Goal: Transaction & Acquisition: Book appointment/travel/reservation

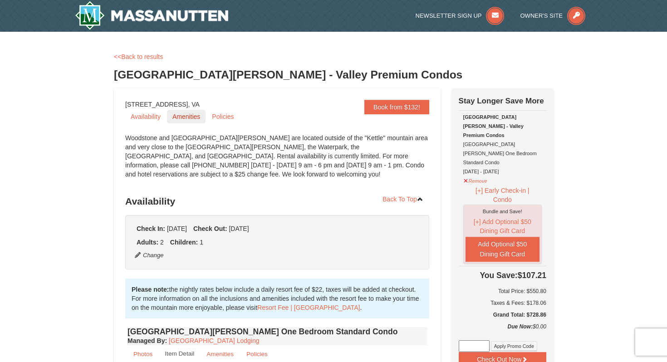
click at [188, 116] on link "Amenities" at bounding box center [186, 117] width 39 height 14
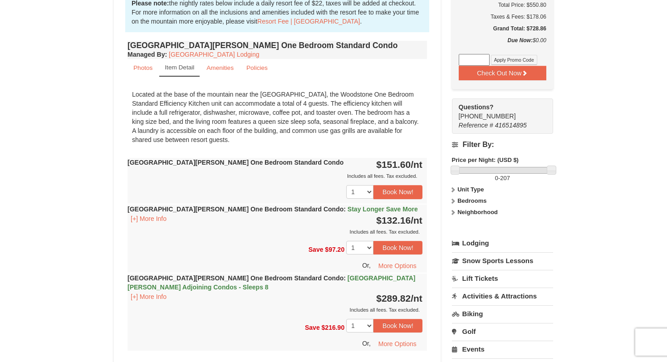
scroll to position [284, 0]
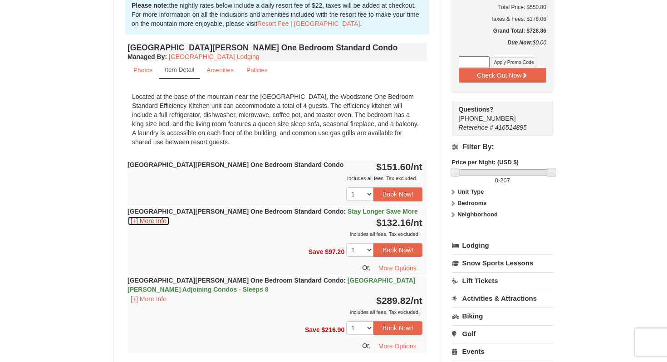
click at [155, 220] on button "[+] More Info" at bounding box center [148, 221] width 42 height 10
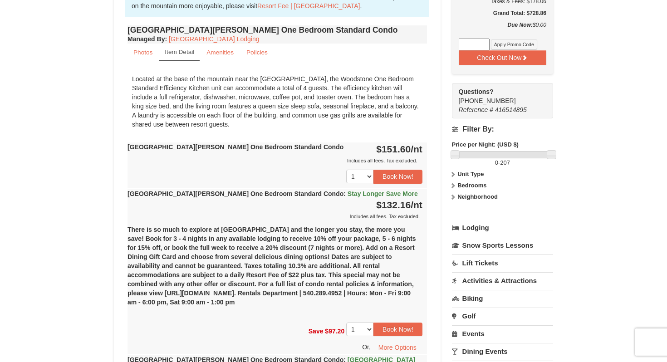
scroll to position [292, 0]
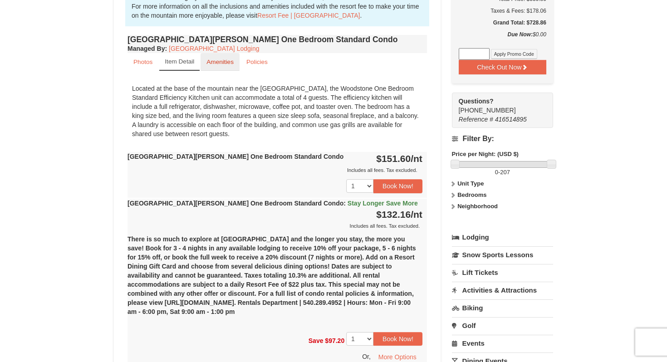
click at [216, 63] on small "Amenities" at bounding box center [219, 62] width 27 height 7
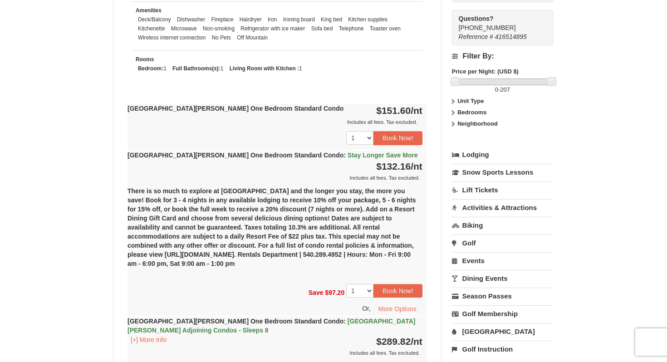
scroll to position [472, 0]
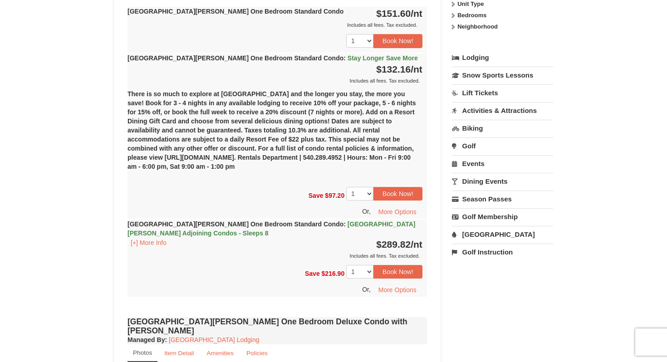
click at [531, 102] on link "Activities & Attractions" at bounding box center [502, 110] width 101 height 17
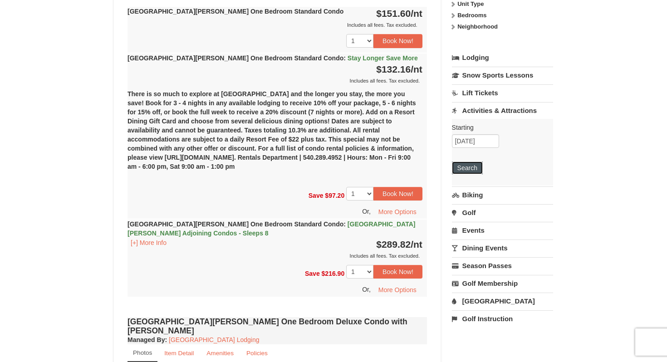
click at [468, 161] on button "Search" at bounding box center [467, 167] width 31 height 13
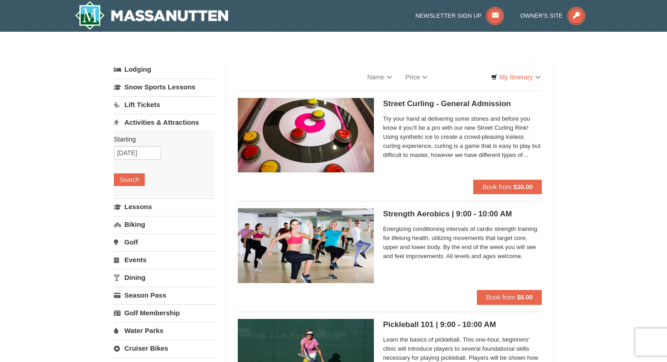
select select "10"
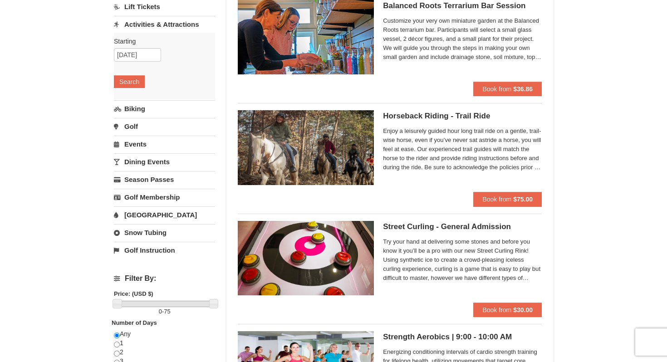
scroll to position [99, 0]
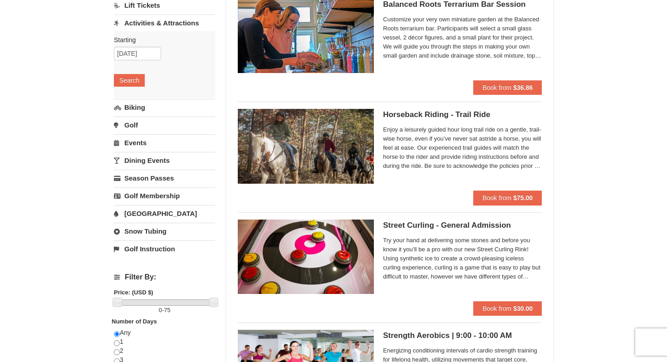
click at [137, 214] on link "[GEOGRAPHIC_DATA]" at bounding box center [164, 213] width 101 height 17
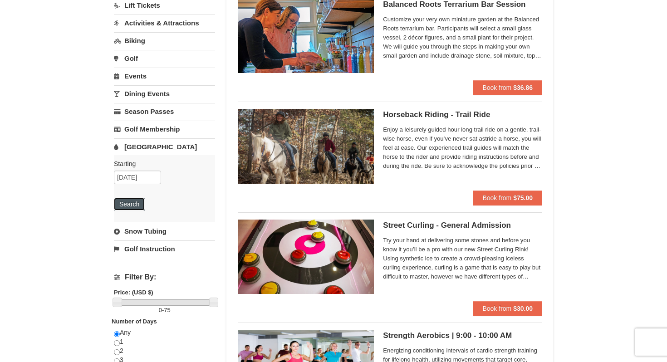
click at [137, 201] on button "Search" at bounding box center [129, 204] width 31 height 13
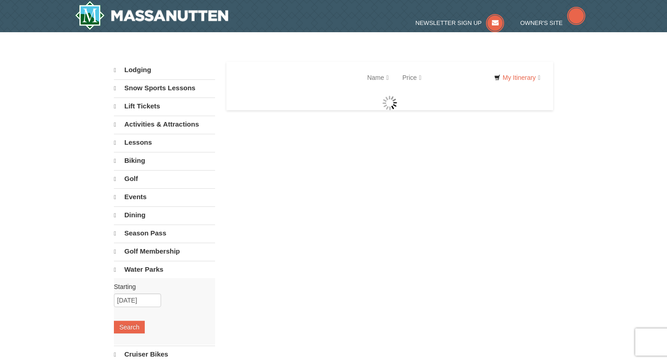
select select "10"
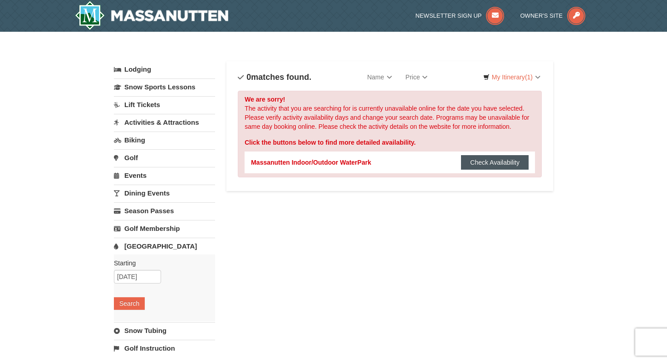
click at [497, 167] on button "Check Availability" at bounding box center [495, 162] width 68 height 15
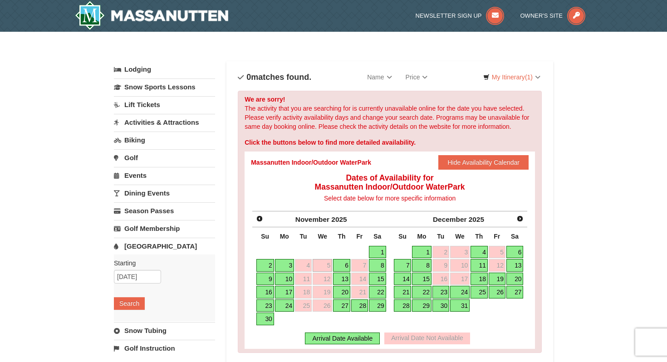
click at [339, 265] on link "6" at bounding box center [341, 265] width 17 height 13
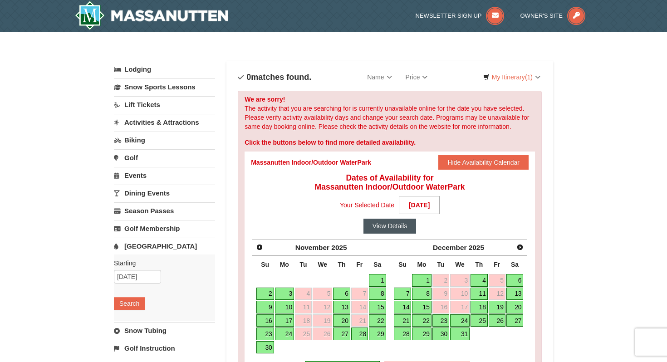
click at [396, 229] on button "View Details" at bounding box center [389, 226] width 53 height 15
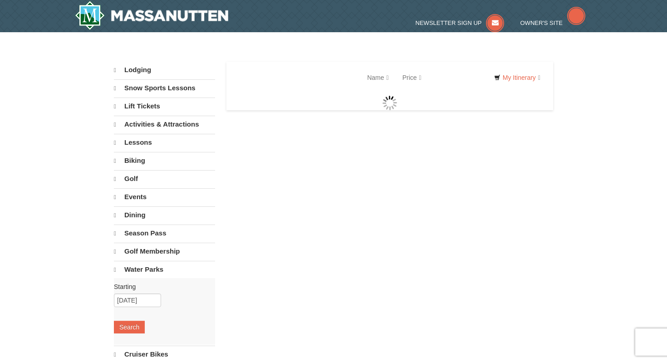
select select "10"
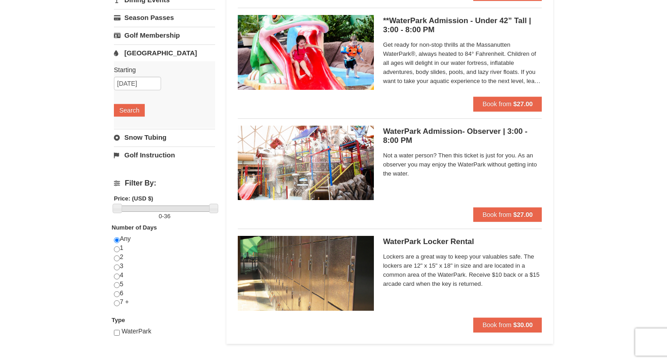
scroll to position [191, 0]
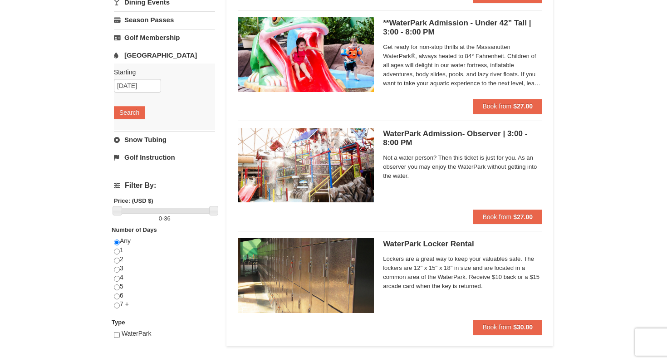
click at [156, 144] on link "Snow Tubing" at bounding box center [164, 139] width 101 height 17
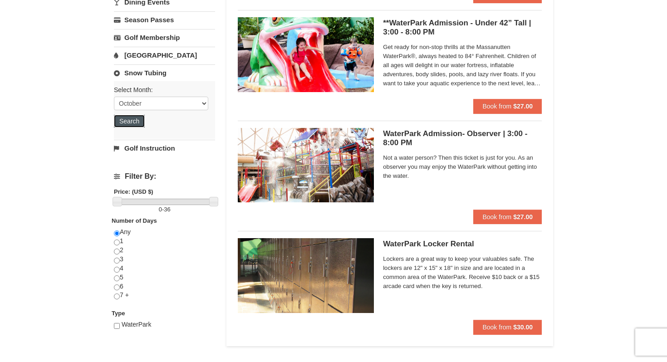
click at [132, 117] on button "Search" at bounding box center [129, 121] width 31 height 13
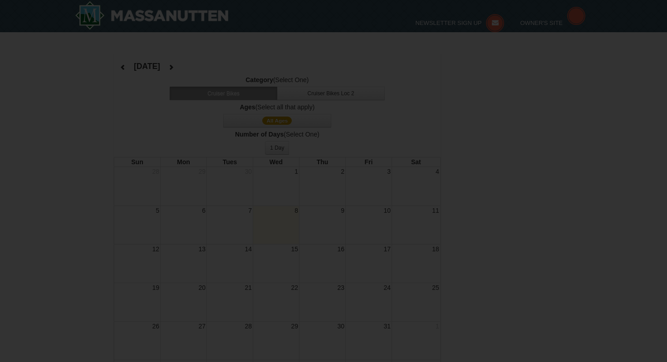
select select "10"
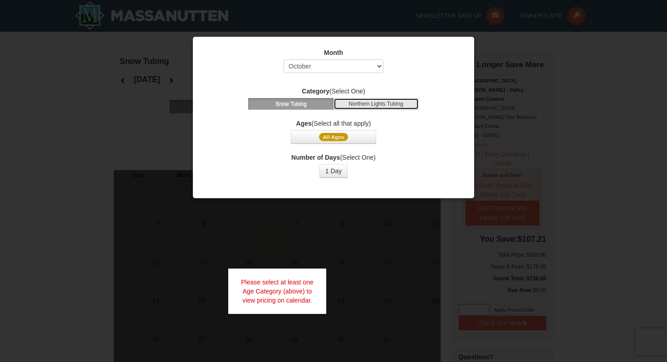
click at [371, 103] on button "Northern Lights Tubing" at bounding box center [375, 104] width 85 height 12
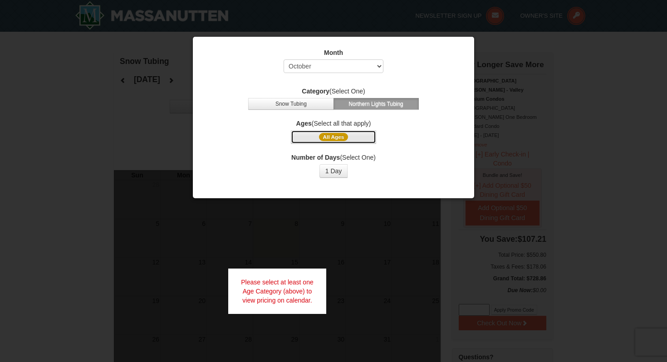
click at [348, 135] on button "All Ages" at bounding box center [333, 137] width 85 height 14
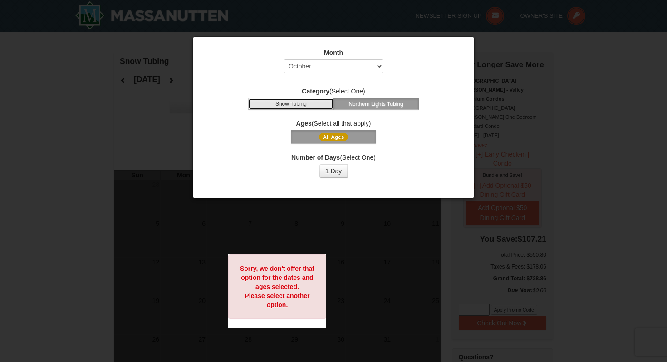
click at [317, 108] on button "Snow Tubing" at bounding box center [290, 104] width 85 height 12
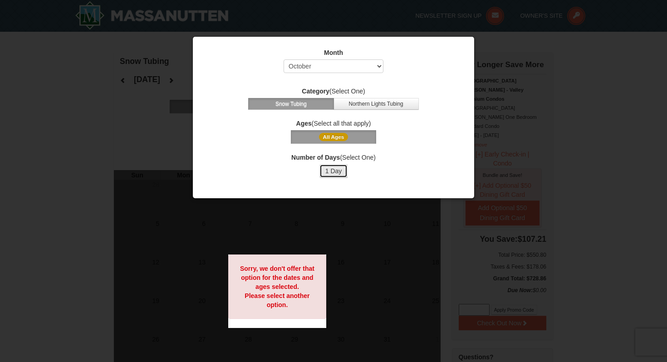
click at [329, 171] on button "1 Day" at bounding box center [333, 171] width 29 height 14
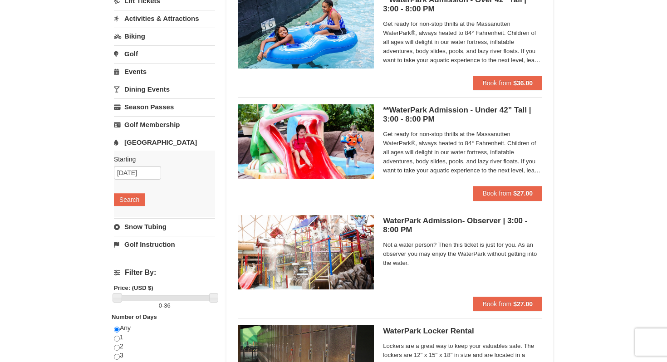
scroll to position [103, 0]
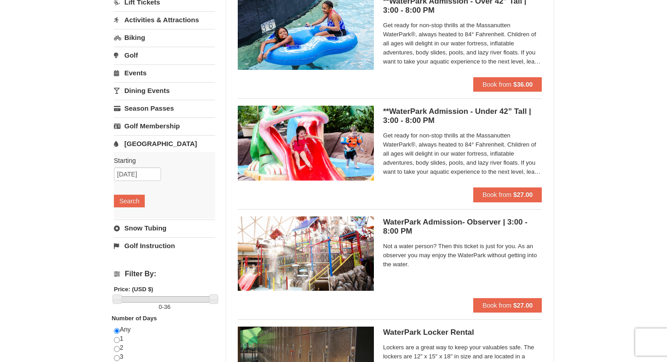
click at [143, 76] on link "Events" at bounding box center [164, 72] width 101 height 17
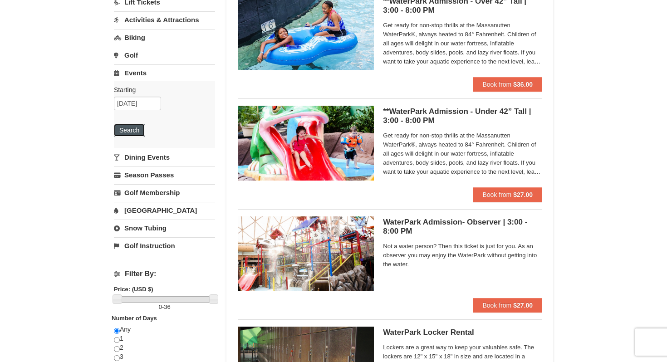
click at [128, 128] on button "Search" at bounding box center [129, 130] width 31 height 13
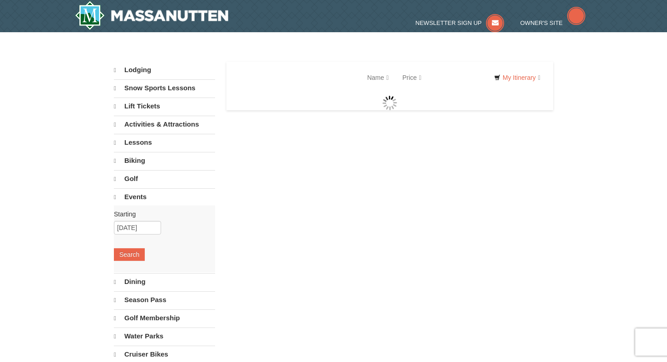
select select "10"
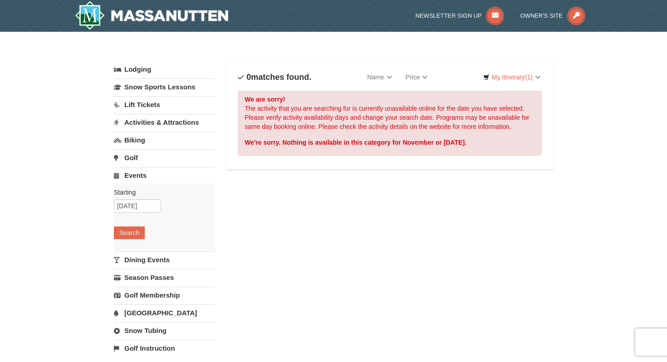
click at [140, 139] on link "Biking" at bounding box center [164, 140] width 101 height 17
click at [131, 196] on button "Search" at bounding box center [129, 197] width 31 height 13
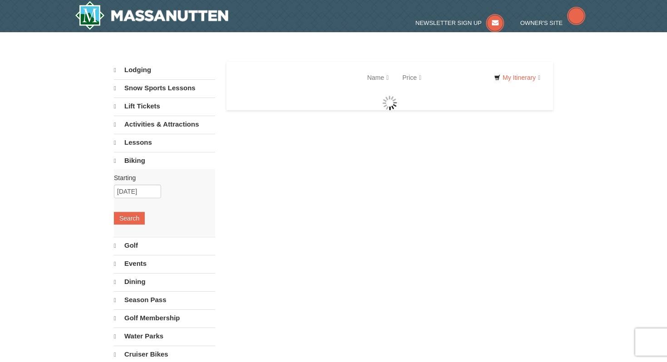
select select "10"
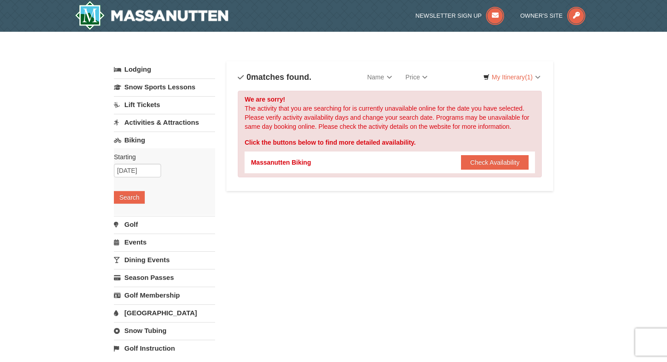
click at [145, 73] on link "Lodging" at bounding box center [164, 69] width 101 height 16
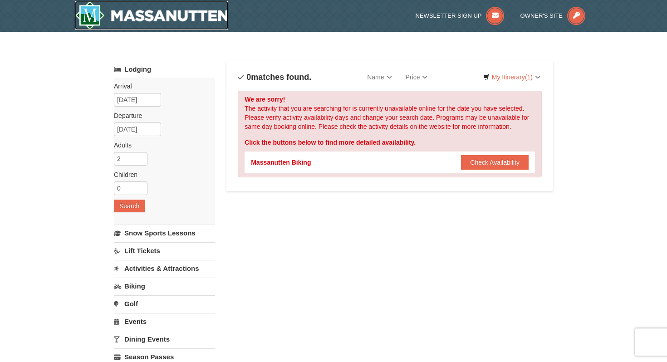
click at [192, 15] on img at bounding box center [151, 15] width 153 height 29
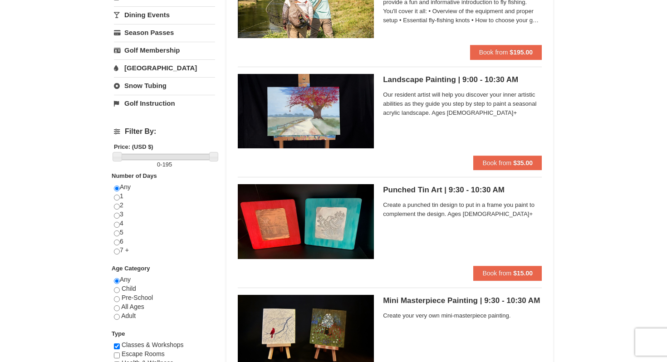
scroll to position [242, 0]
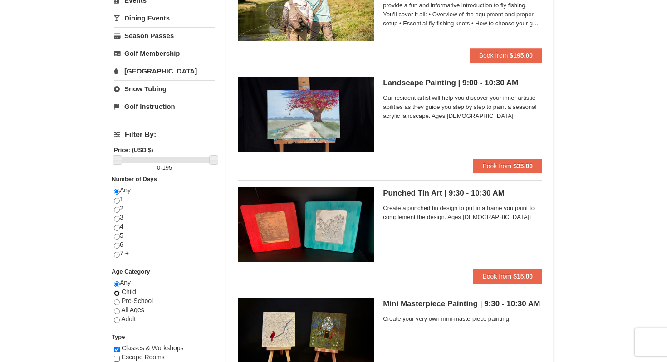
click at [118, 293] on input "radio" at bounding box center [117, 293] width 6 height 6
radio input "true"
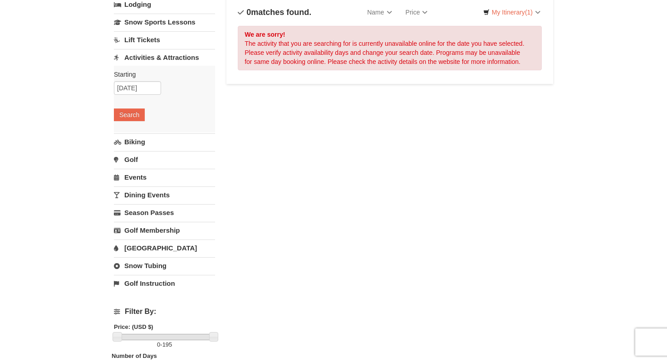
scroll to position [0, 0]
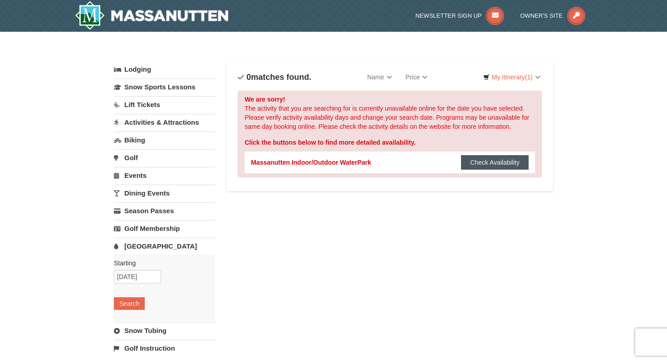
click at [492, 165] on button "Check Availability" at bounding box center [495, 162] width 68 height 15
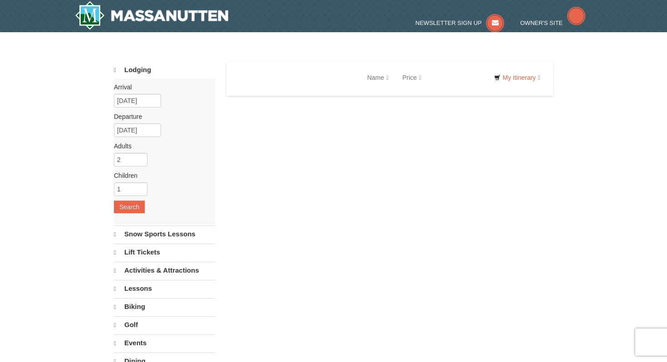
select select "10"
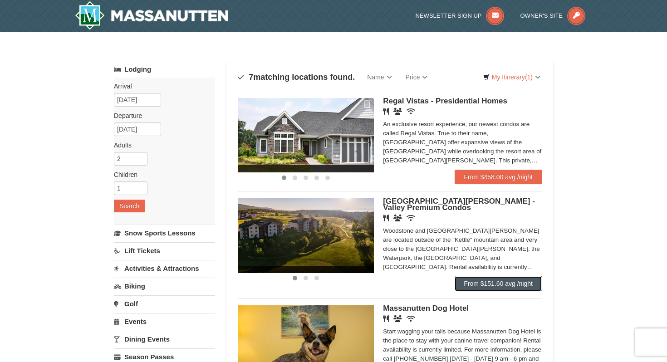
click at [510, 290] on link "From $151.60 avg /night" at bounding box center [497, 283] width 87 height 15
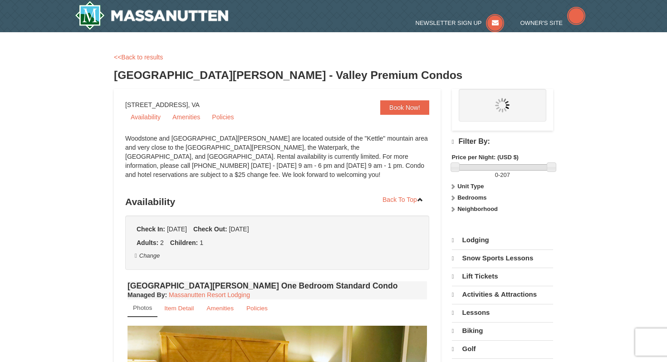
select select "10"
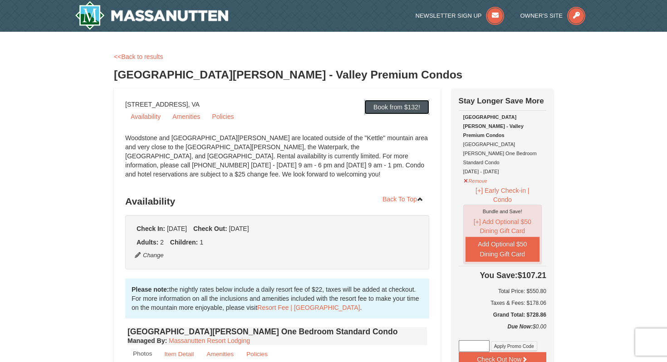
click at [421, 110] on link "Book from $132!" at bounding box center [396, 107] width 65 height 15
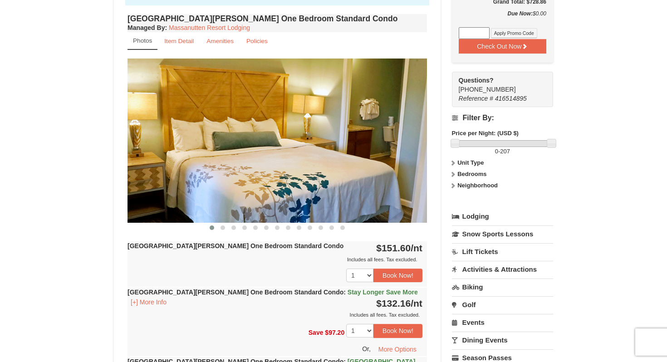
scroll to position [324, 0]
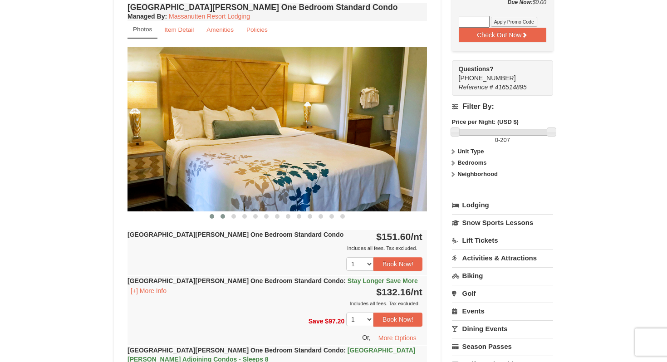
click at [222, 217] on span at bounding box center [222, 216] width 5 height 5
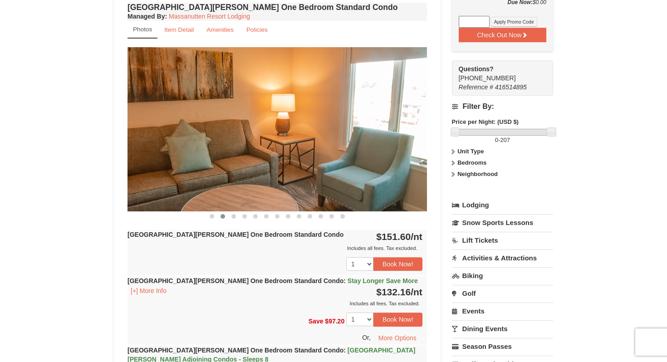
click at [222, 217] on span at bounding box center [222, 216] width 5 height 5
click at [234, 219] on button at bounding box center [233, 216] width 11 height 9
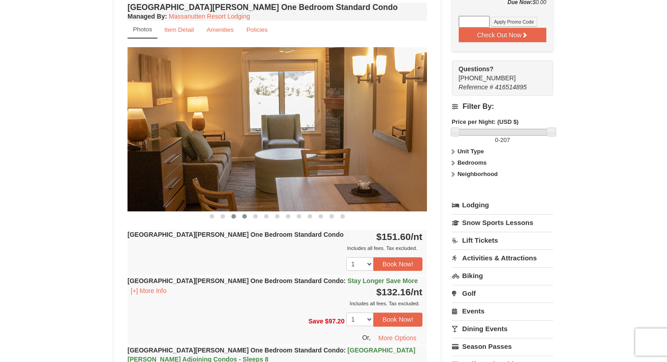
click at [246, 219] on button at bounding box center [244, 216] width 11 height 9
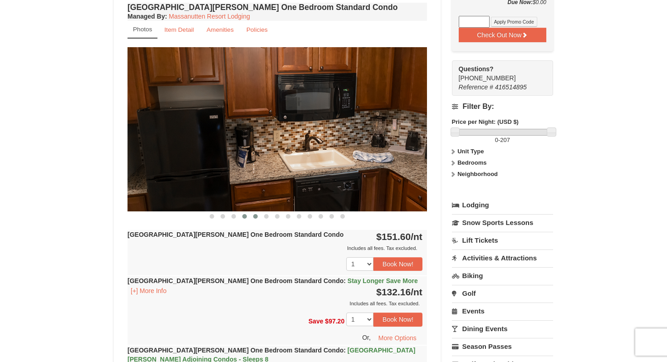
click at [254, 219] on button at bounding box center [255, 216] width 11 height 9
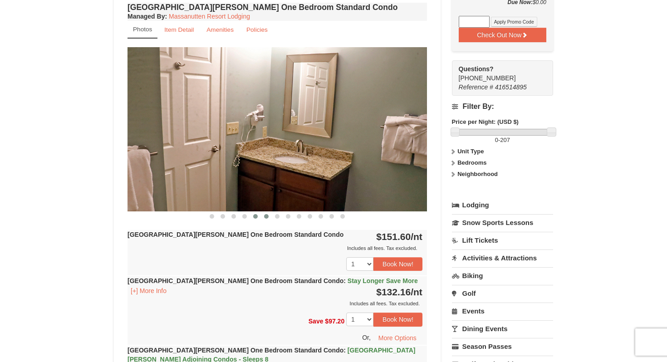
click at [265, 216] on span at bounding box center [266, 216] width 5 height 5
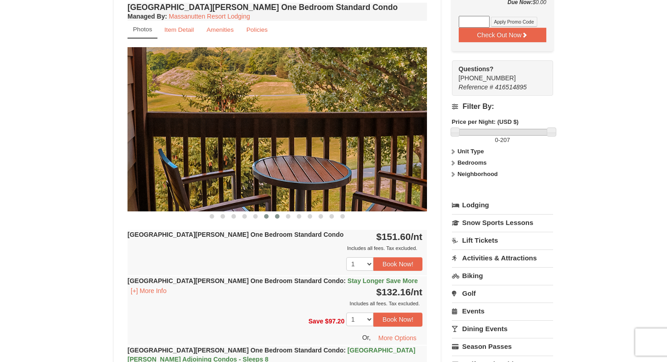
click at [277, 215] on span at bounding box center [277, 216] width 5 height 5
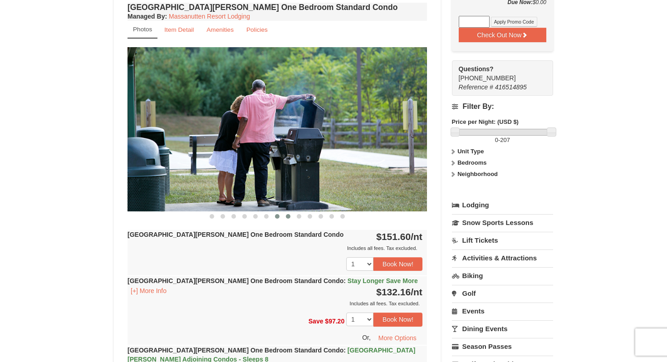
click at [289, 213] on button at bounding box center [288, 216] width 11 height 9
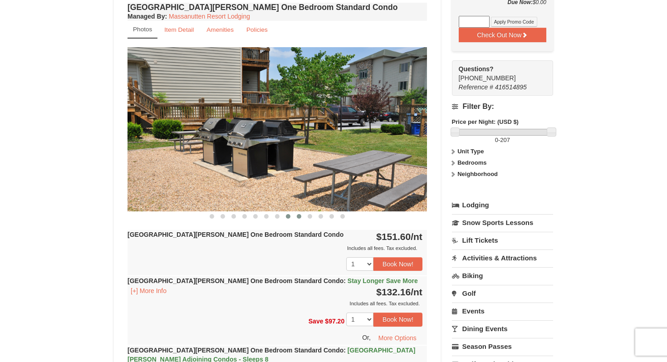
click at [301, 214] on button at bounding box center [298, 216] width 11 height 9
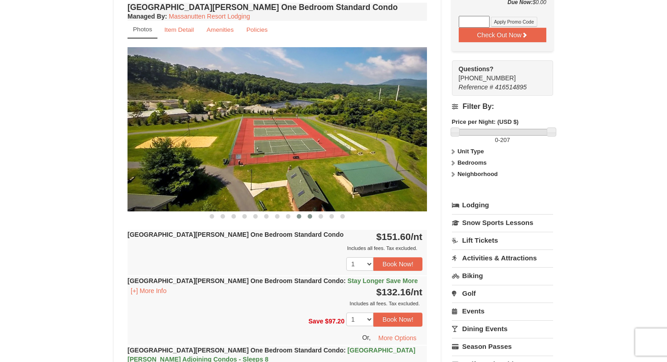
click at [308, 216] on span at bounding box center [310, 216] width 5 height 5
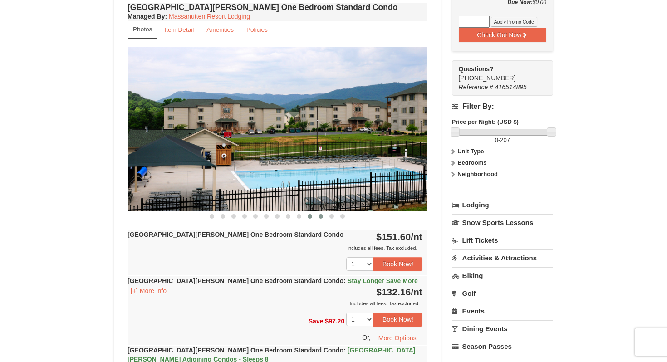
click at [321, 217] on span at bounding box center [320, 216] width 5 height 5
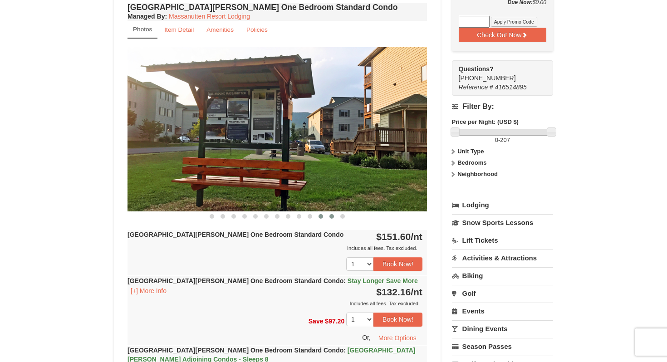
click at [330, 217] on span at bounding box center [331, 216] width 5 height 5
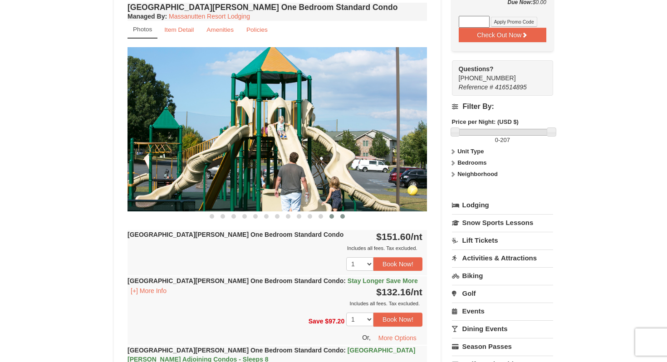
click at [341, 217] on span at bounding box center [342, 216] width 5 height 5
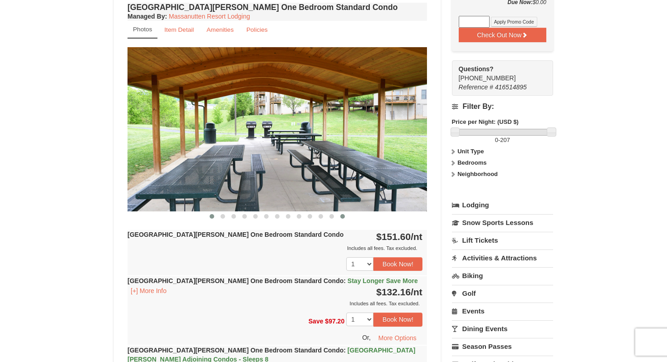
click at [215, 219] on button at bounding box center [211, 216] width 11 height 9
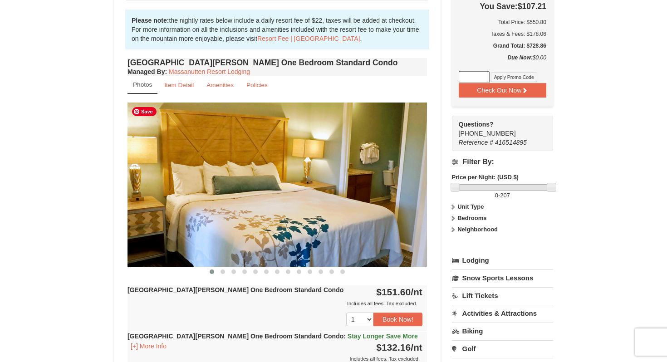
scroll to position [268, 0]
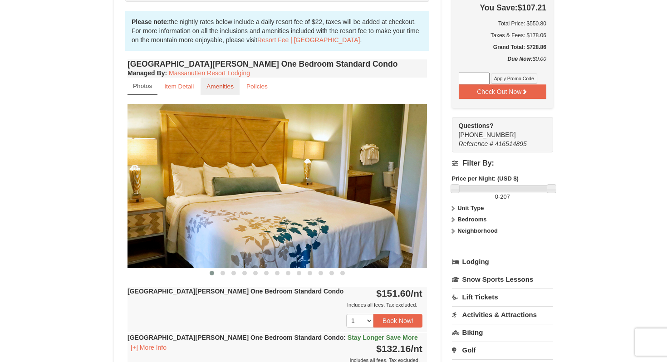
click at [225, 82] on link "Amenities" at bounding box center [219, 87] width 39 height 18
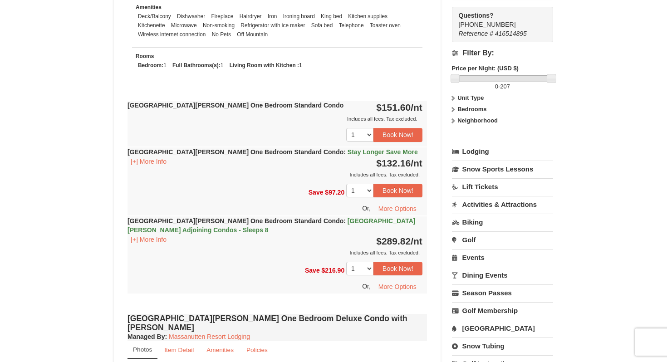
scroll to position [383, 0]
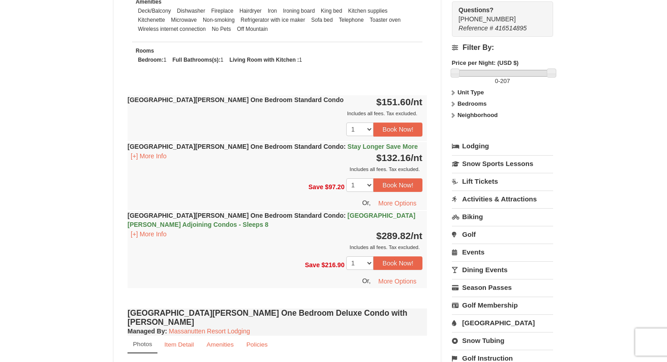
click at [482, 208] on link "Biking" at bounding box center [502, 216] width 101 height 17
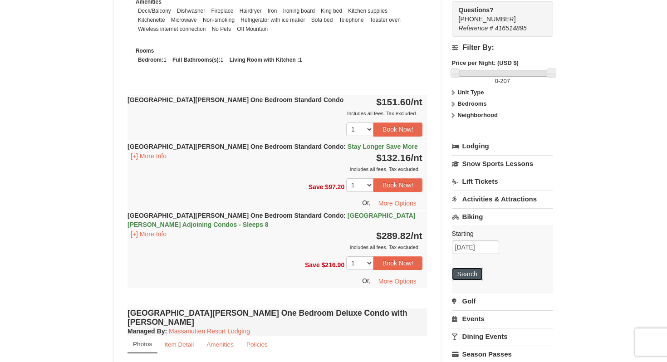
click at [465, 268] on button "Search" at bounding box center [467, 274] width 31 height 13
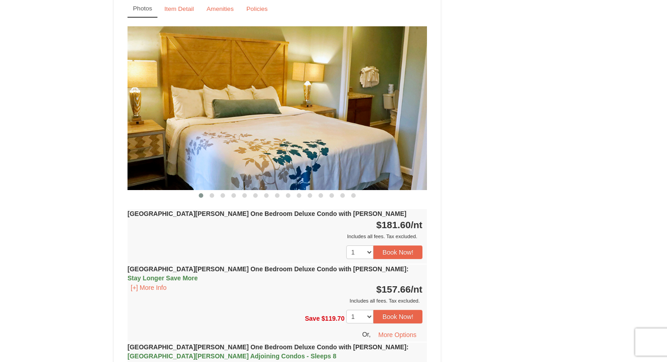
scroll to position [797, 0]
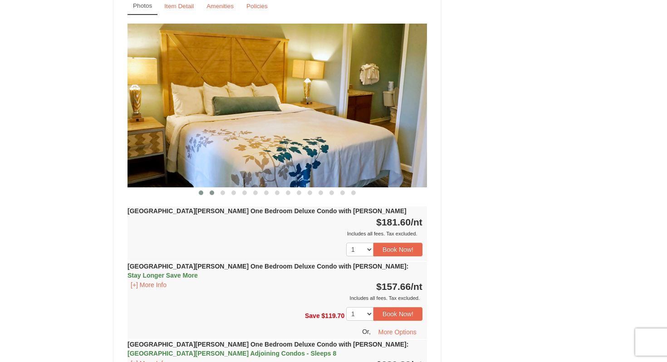
click at [212, 190] on span at bounding box center [212, 192] width 5 height 5
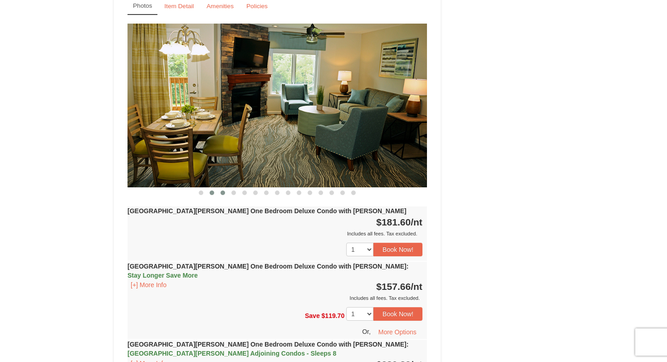
click at [226, 188] on button at bounding box center [222, 192] width 11 height 9
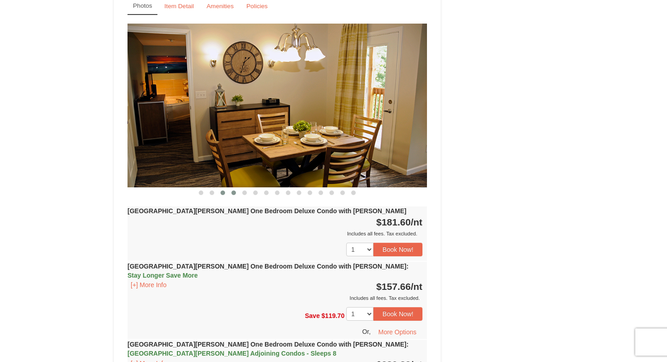
click at [234, 190] on span at bounding box center [233, 192] width 5 height 5
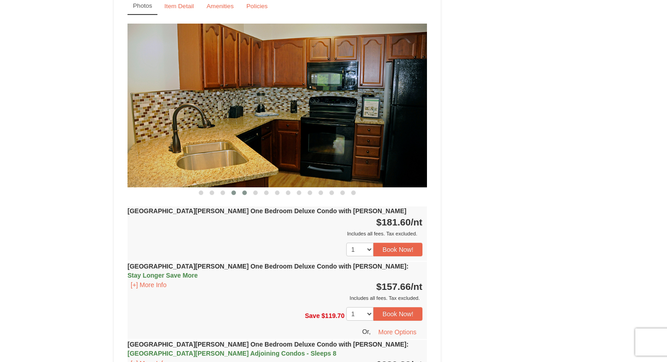
click at [249, 188] on button at bounding box center [244, 192] width 11 height 9
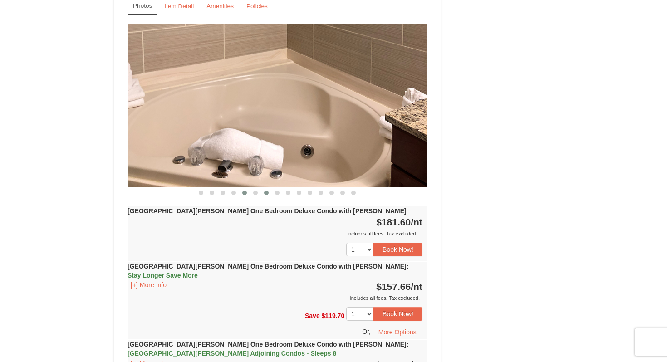
click at [261, 188] on button at bounding box center [266, 192] width 11 height 9
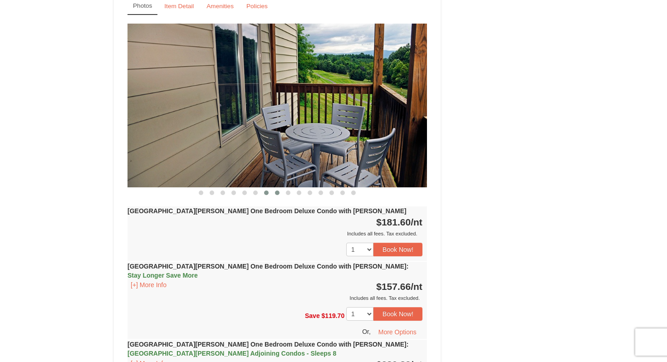
click at [279, 188] on button at bounding box center [277, 192] width 11 height 9
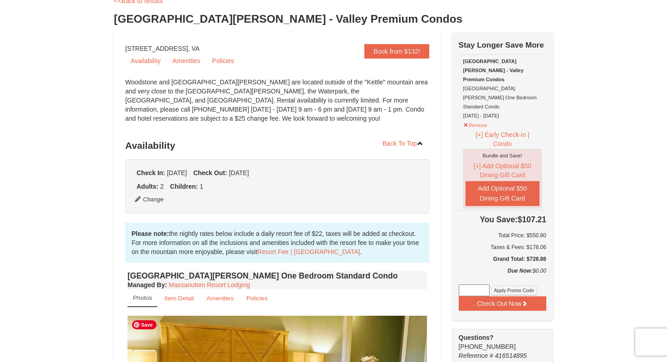
scroll to position [55, 0]
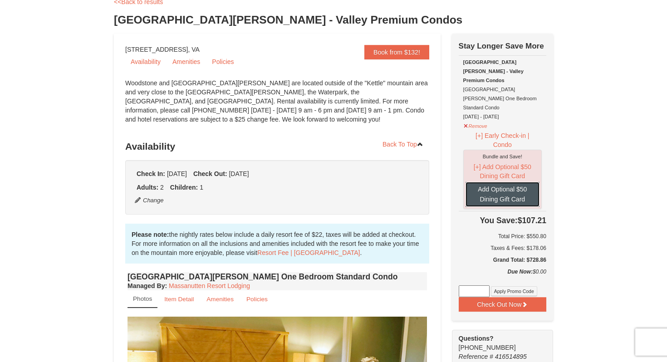
click at [502, 182] on button "Add Optional $50 Dining Gift Card" at bounding box center [502, 194] width 74 height 25
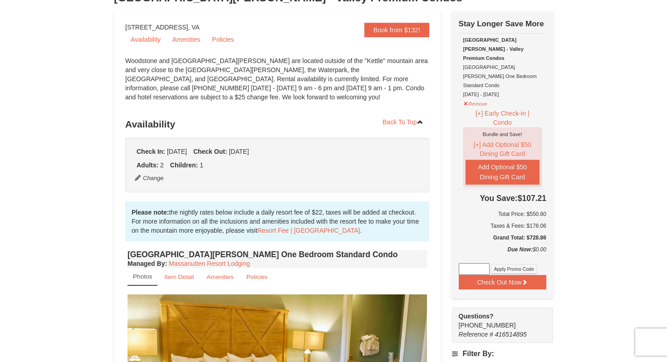
scroll to position [79, 0]
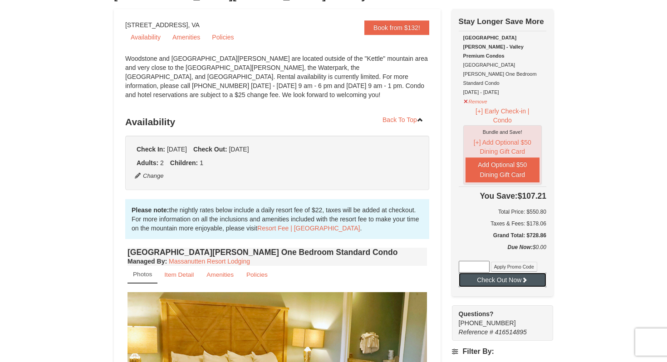
click at [528, 273] on button "Check Out Now" at bounding box center [503, 280] width 88 height 15
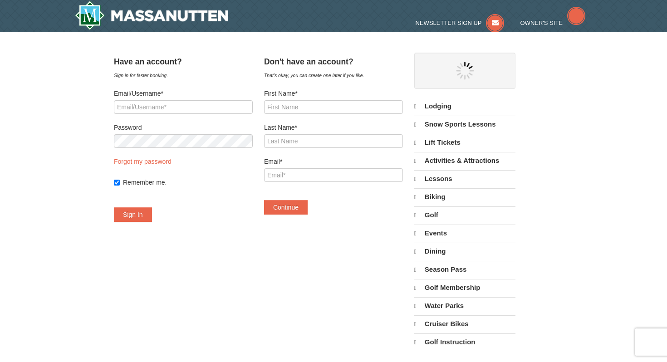
select select "10"
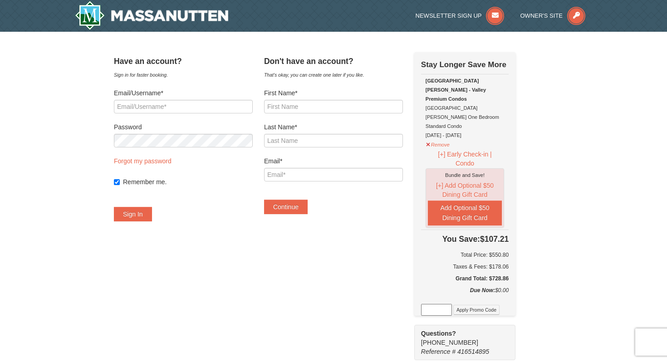
click at [308, 113] on form "First Name* Last Name* Email* Continue" at bounding box center [333, 151] width 139 height 126
click at [308, 110] on input "First Name*" at bounding box center [333, 107] width 139 height 14
type input "Amee"
type input "Pelliccio"
type input "ameepelliccio@gmail.com"
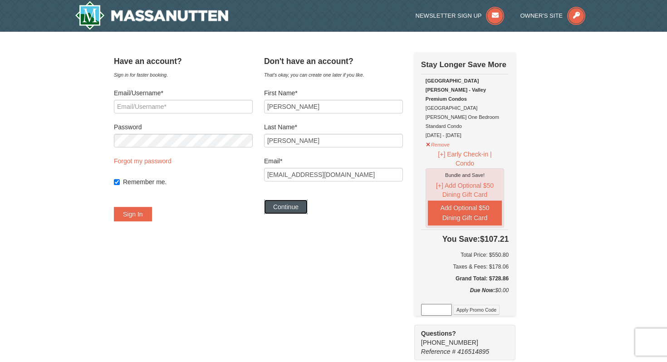
click at [299, 205] on button "Continue" at bounding box center [286, 207] width 44 height 15
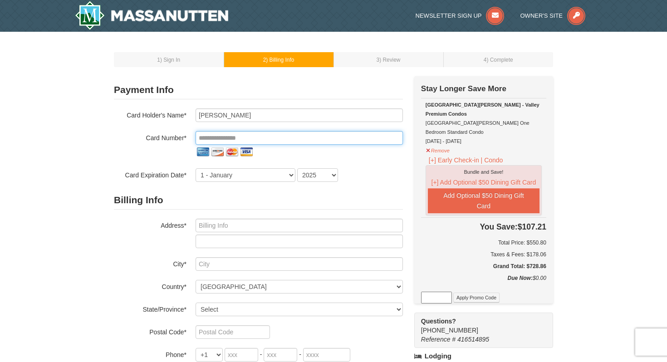
click at [218, 136] on input "tel" at bounding box center [298, 138] width 207 height 14
type input "**********"
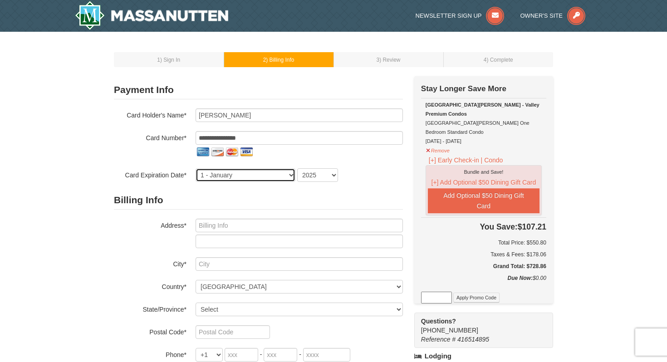
select select "10"
select select "2030"
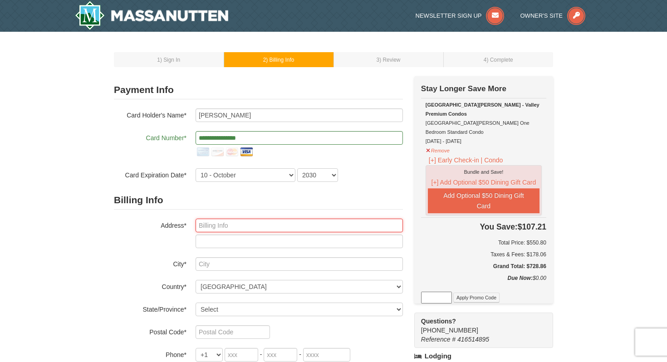
click at [245, 226] on input "text" at bounding box center [298, 226] width 207 height 14
type input "7 Avenue C"
type input "Bayonne"
select select "NJ"
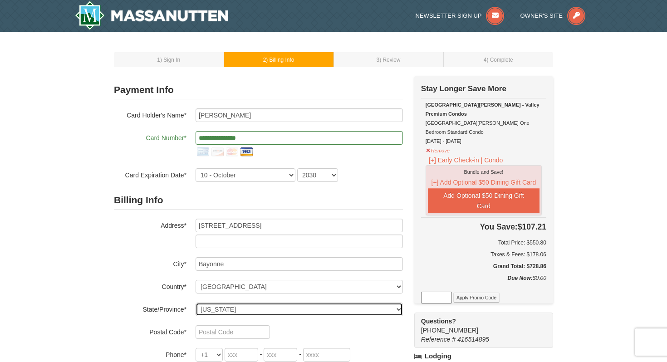
type input "07002"
type input "201"
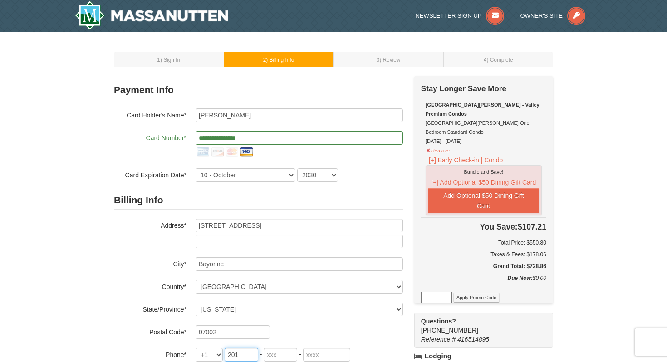
type input "600"
type input "4071"
click at [107, 250] on div "1 ) Sign In 2 ) Billing Info 3 ) Review ) Complete ×" at bounding box center [333, 319] width 457 height 556
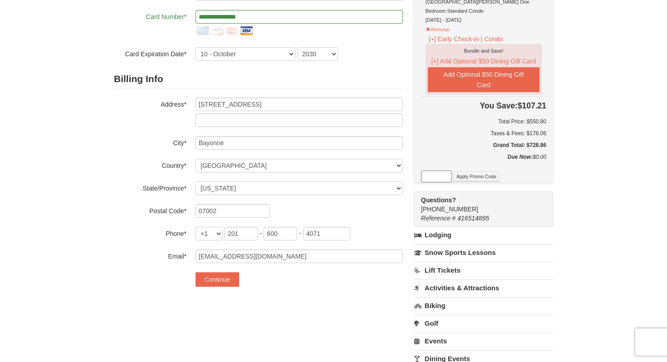
scroll to position [151, 0]
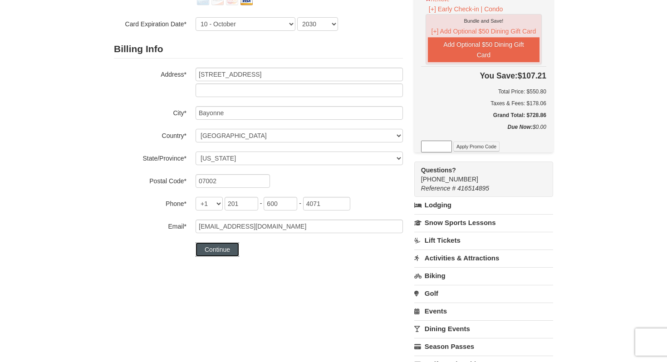
click at [221, 248] on button "Continue" at bounding box center [217, 249] width 44 height 15
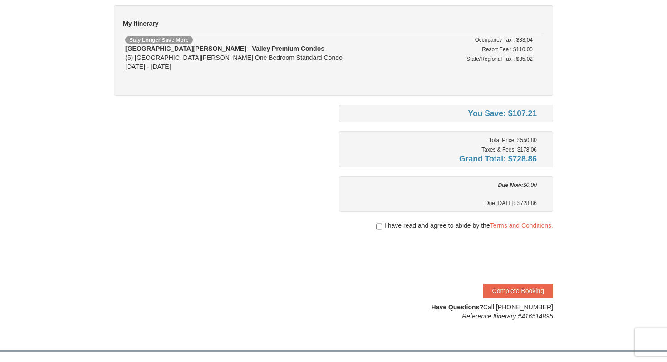
scroll to position [81, 0]
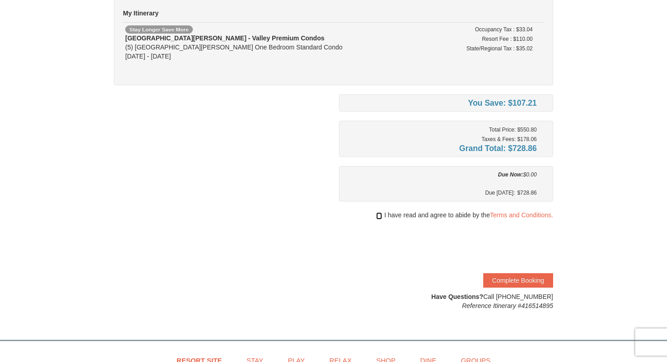
click at [379, 213] on input "checkbox" at bounding box center [379, 215] width 6 height 7
checkbox input "true"
click at [547, 286] on button "Complete Booking" at bounding box center [518, 280] width 70 height 15
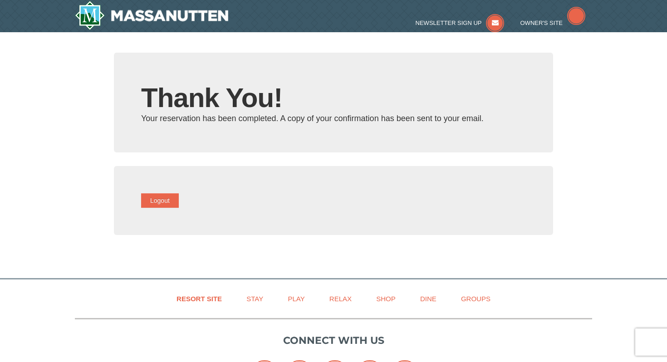
type input "[EMAIL_ADDRESS][DOMAIN_NAME]"
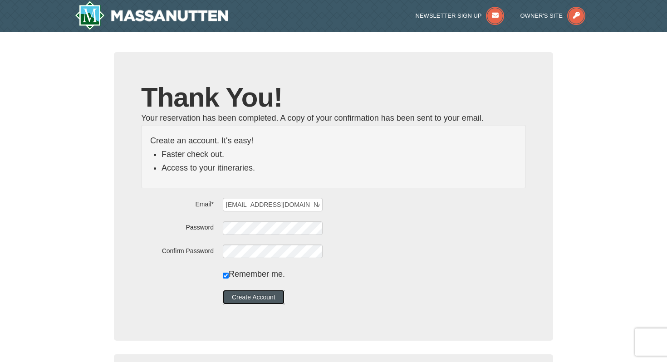
click at [284, 300] on button "Create Account" at bounding box center [254, 297] width 62 height 15
